Goal: Information Seeking & Learning: Learn about a topic

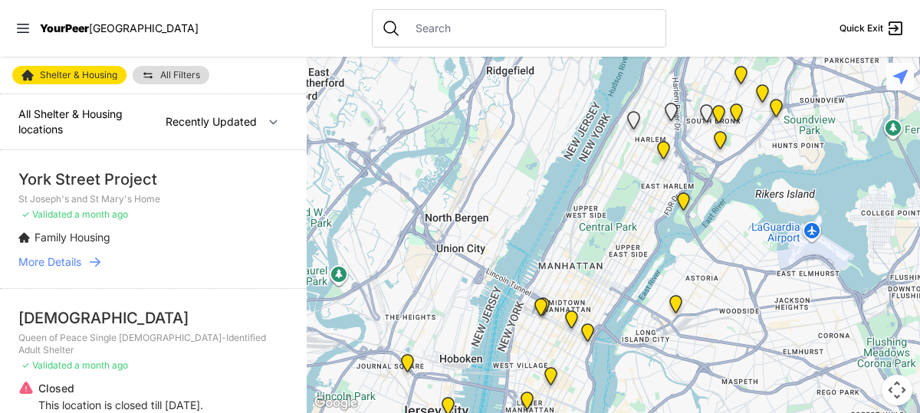
click at [544, 307] on img "ServiceLine" at bounding box center [540, 310] width 19 height 25
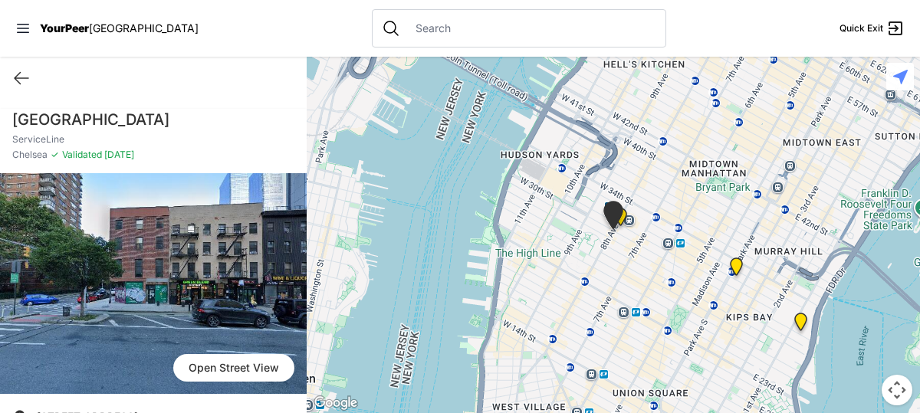
click at [623, 218] on img "ServiceLine" at bounding box center [613, 218] width 26 height 35
click at [624, 217] on img "ServiceLine" at bounding box center [613, 218] width 26 height 35
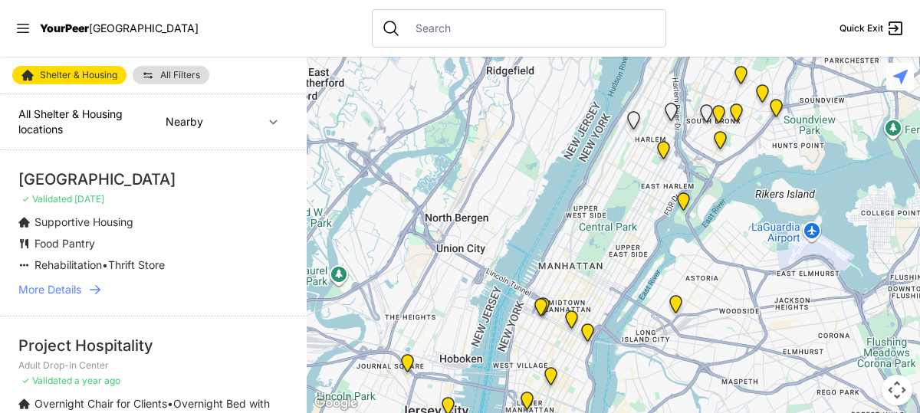
click at [74, 289] on span "More Details" at bounding box center [49, 289] width 63 height 15
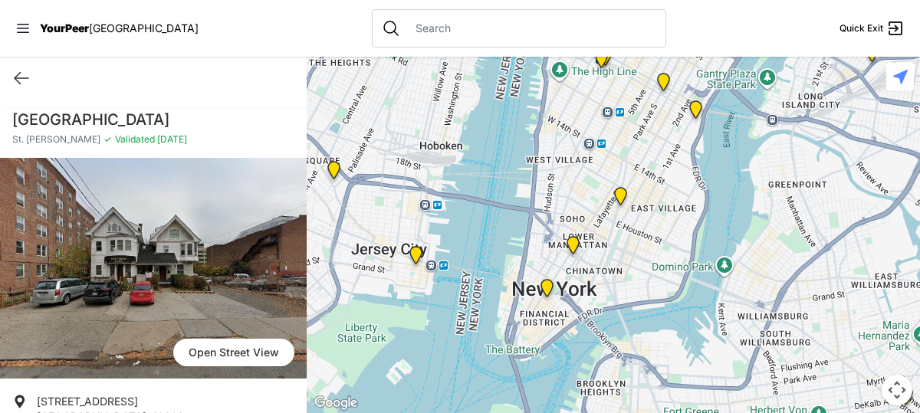
drag, startPoint x: 722, startPoint y: 125, endPoint x: 707, endPoint y: 271, distance: 147.2
click at [707, 271] on div at bounding box center [613, 235] width 613 height 357
click at [545, 284] on img "Main Office" at bounding box center [546, 291] width 19 height 25
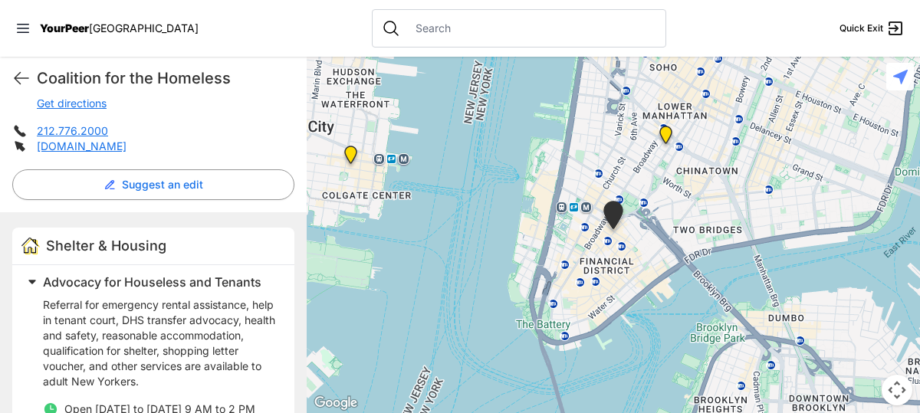
scroll to position [342, 0]
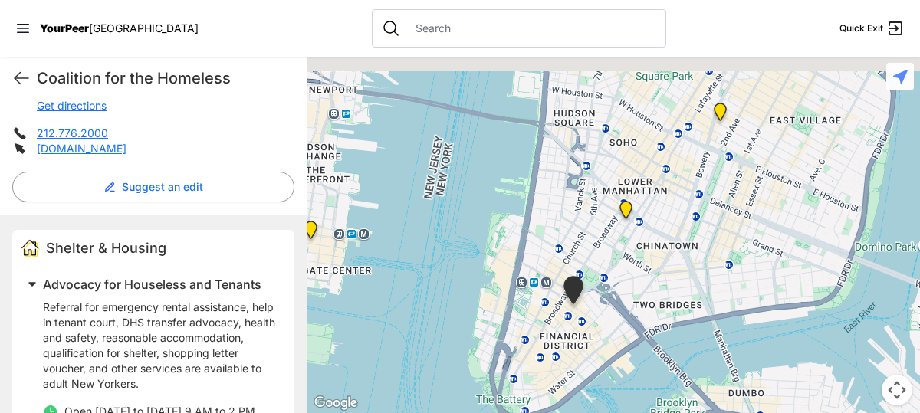
drag, startPoint x: 673, startPoint y: 202, endPoint x: 629, endPoint y: 285, distance: 93.6
click at [629, 288] on div at bounding box center [613, 235] width 613 height 357
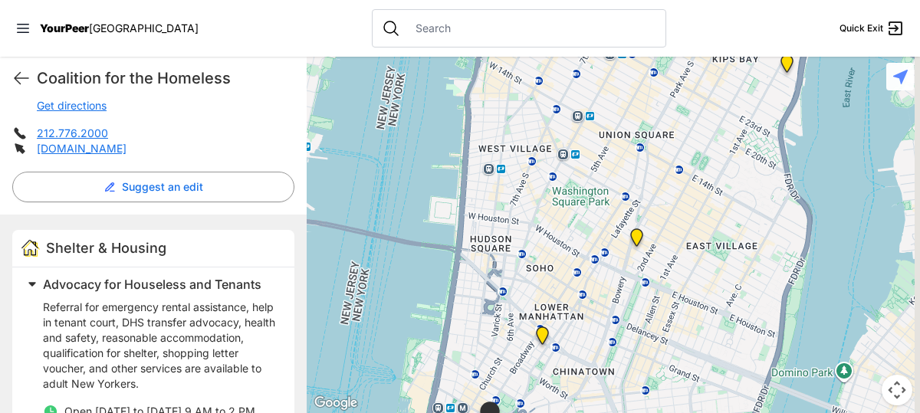
drag, startPoint x: 684, startPoint y: 191, endPoint x: 601, endPoint y: 316, distance: 149.9
click at [603, 316] on div at bounding box center [613, 235] width 613 height 357
click at [636, 241] on img "Third Street Men's Shelter and Clinic" at bounding box center [636, 240] width 19 height 25
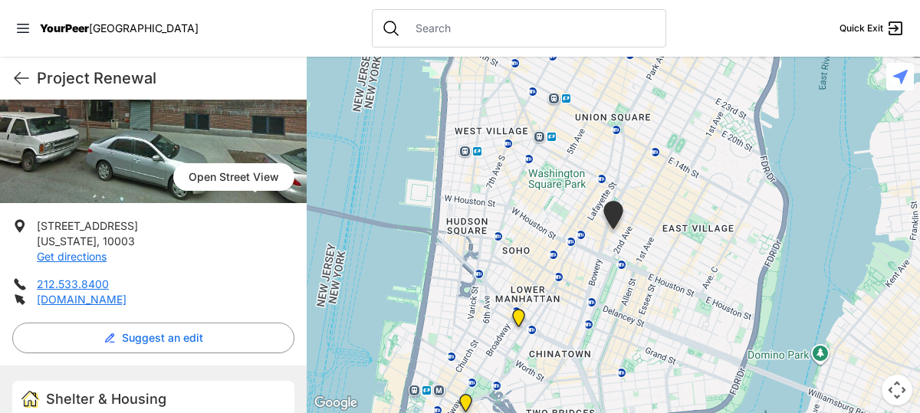
scroll to position [186, 0]
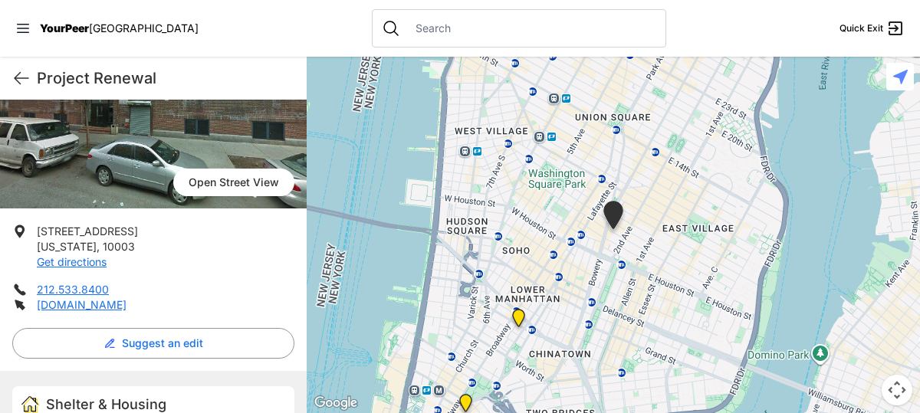
click at [518, 319] on img "Tribeca Campus/New York City Rescue Mission" at bounding box center [518, 321] width 19 height 25
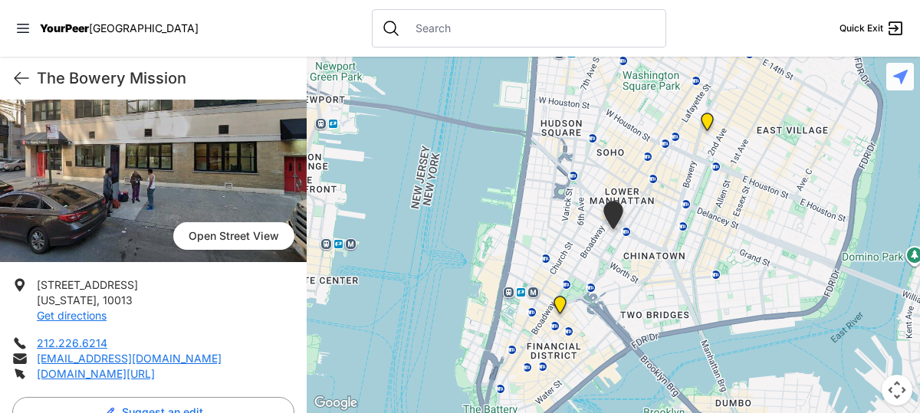
scroll to position [152, 0]
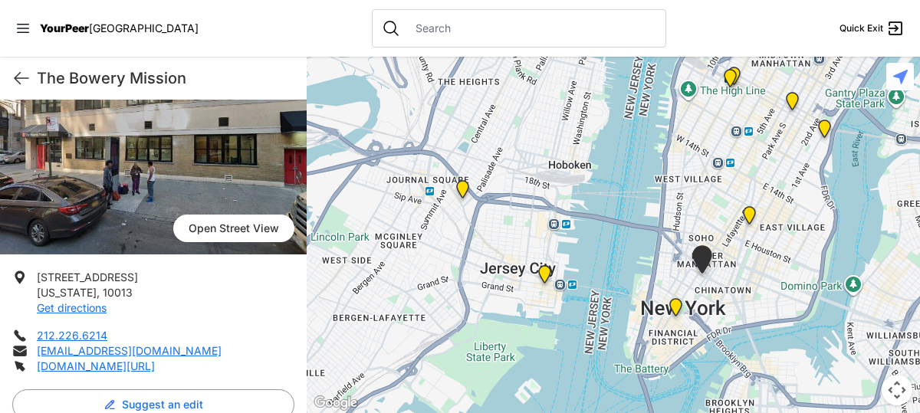
drag, startPoint x: 843, startPoint y: 113, endPoint x: 783, endPoint y: 227, distance: 128.6
click at [784, 232] on div at bounding box center [613, 235] width 613 height 357
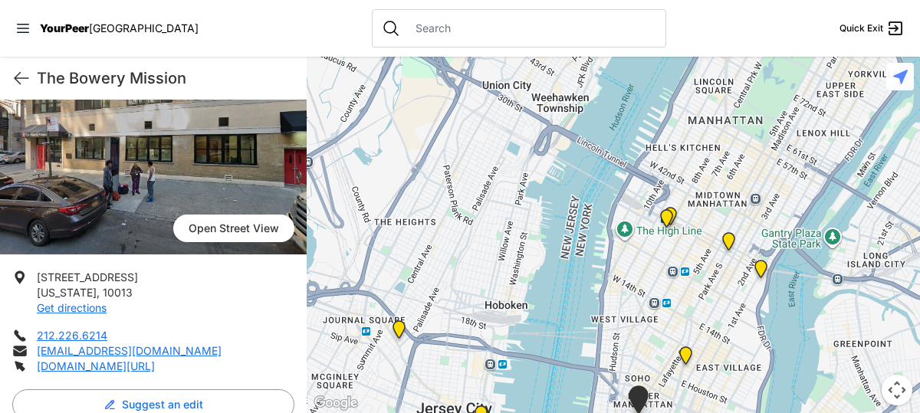
drag, startPoint x: 771, startPoint y: 169, endPoint x: 707, endPoint y: 311, distance: 155.8
click at [708, 313] on div at bounding box center [613, 235] width 613 height 357
click at [758, 271] on img "30th Street Intake Center for Men" at bounding box center [760, 272] width 19 height 25
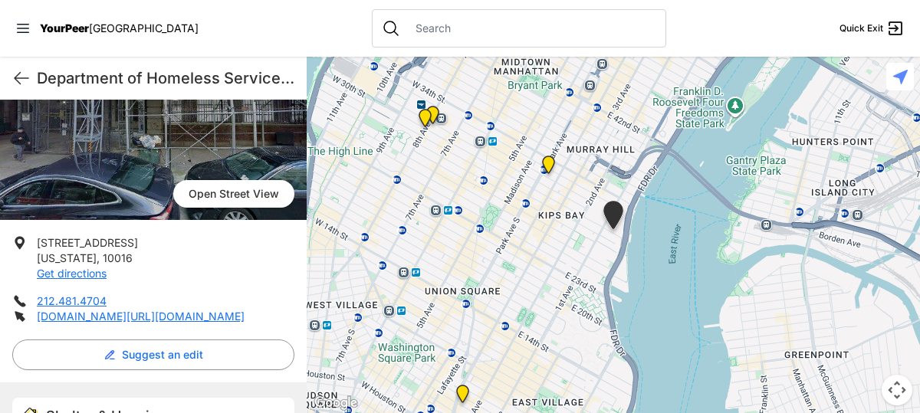
scroll to position [193, 0]
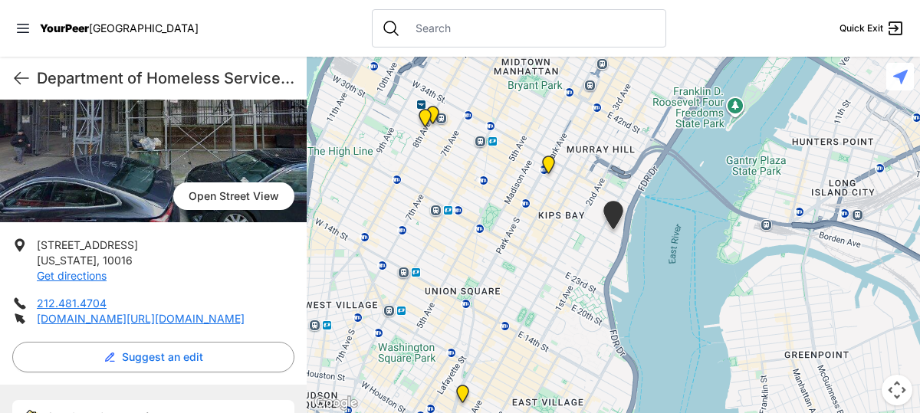
click at [432, 113] on img "ServiceLine" at bounding box center [425, 121] width 19 height 25
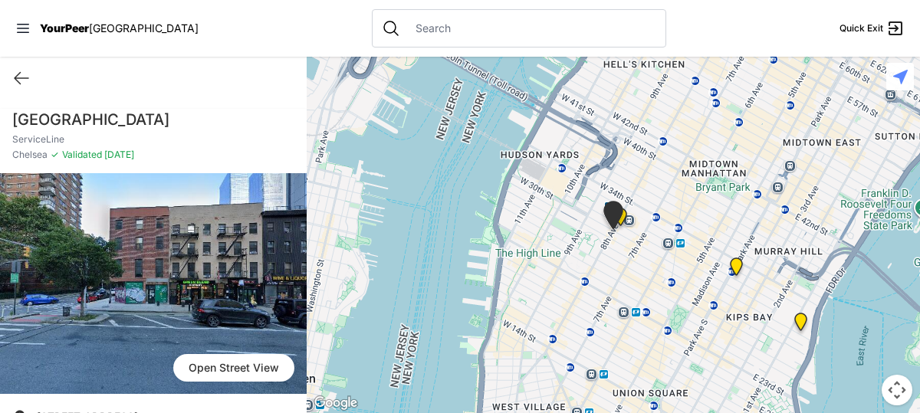
click at [623, 217] on img "ServiceLine" at bounding box center [613, 218] width 26 height 35
click at [624, 217] on img "ServiceLine" at bounding box center [613, 218] width 26 height 35
click at [624, 215] on img "ServiceLine" at bounding box center [613, 218] width 26 height 35
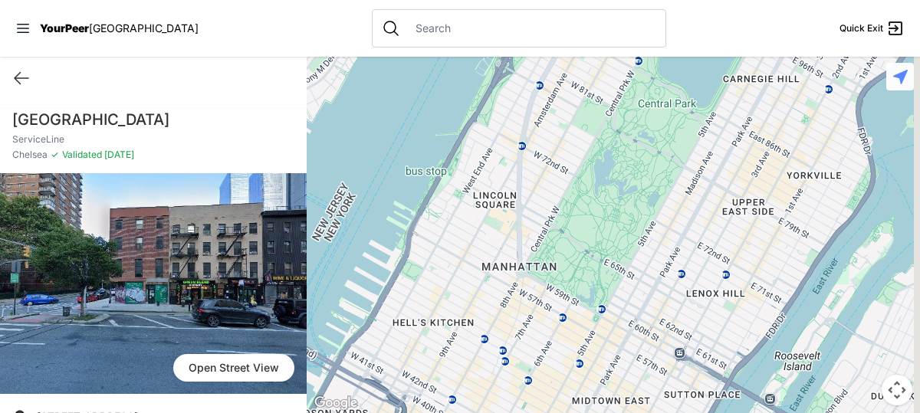
drag, startPoint x: 717, startPoint y: 145, endPoint x: 505, endPoint y: 403, distance: 333.4
click at [505, 405] on div at bounding box center [613, 235] width 613 height 357
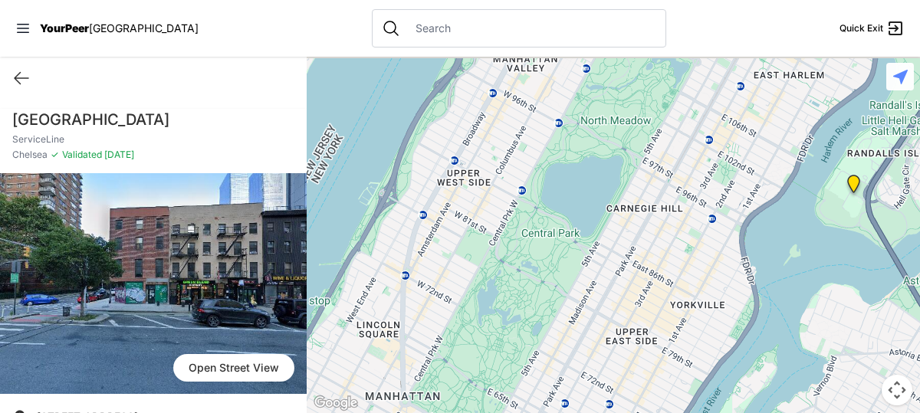
drag, startPoint x: 709, startPoint y: 215, endPoint x: 593, endPoint y: 344, distance: 173.2
click at [592, 347] on div at bounding box center [613, 235] width 613 height 357
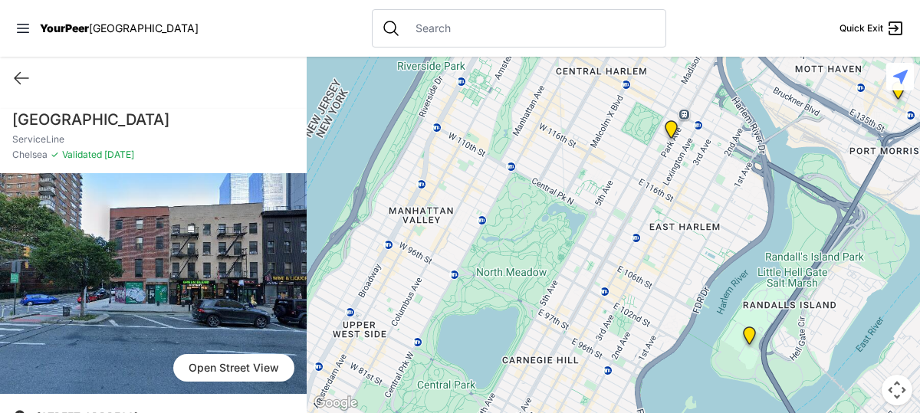
drag, startPoint x: 688, startPoint y: 195, endPoint x: 586, endPoint y: 346, distance: 182.7
click at [583, 354] on div at bounding box center [613, 235] width 613 height 357
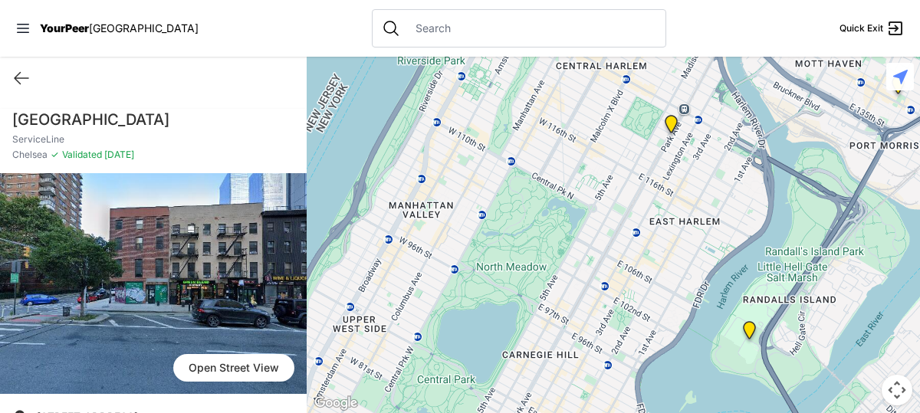
click at [670, 129] on img "Bailey House, Inc." at bounding box center [671, 127] width 19 height 25
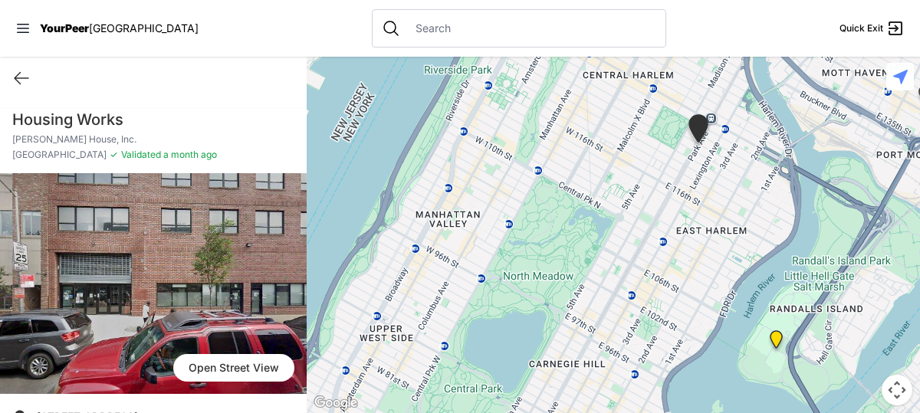
drag, startPoint x: 717, startPoint y: 174, endPoint x: 803, endPoint y: 83, distance: 125.3
click at [803, 83] on div at bounding box center [613, 235] width 613 height 357
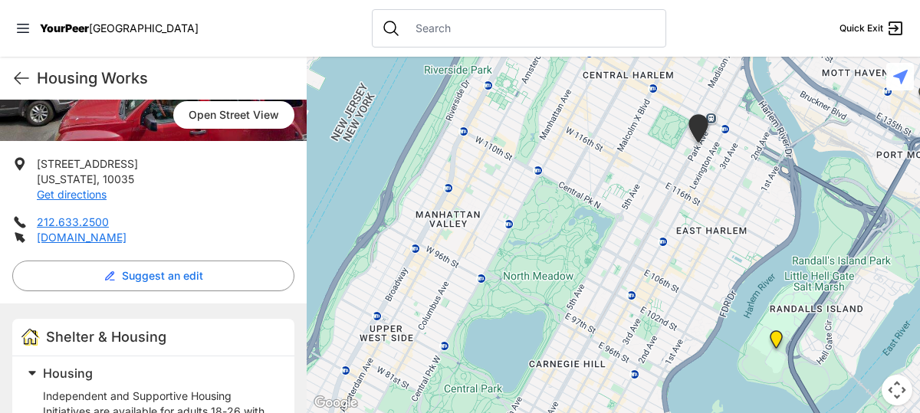
scroll to position [250, 0]
